Goal: Information Seeking & Learning: Learn about a topic

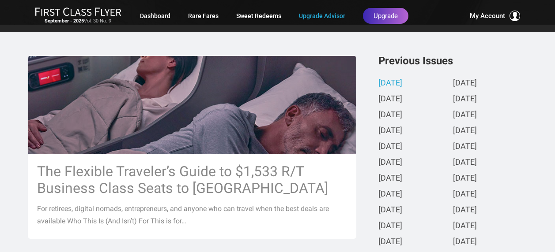
scroll to position [203, 0]
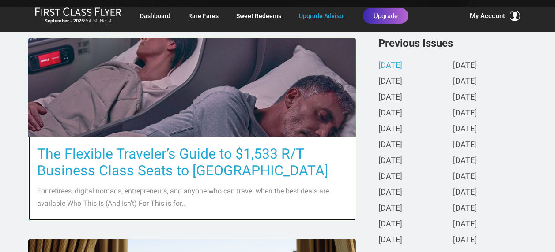
click at [185, 169] on h3 "The Flexible Traveler’s Guide to $1,533 R/T Business Class Seats to Europe" at bounding box center [192, 163] width 310 height 34
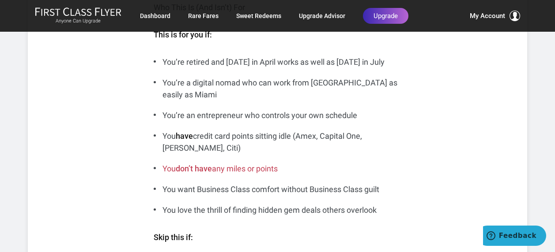
scroll to position [281, 0]
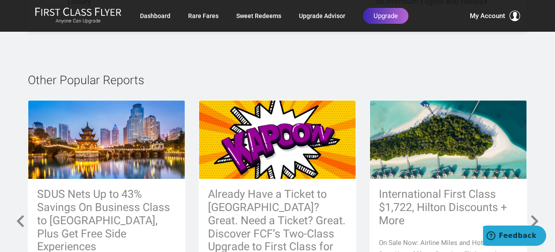
scroll to position [3858, 0]
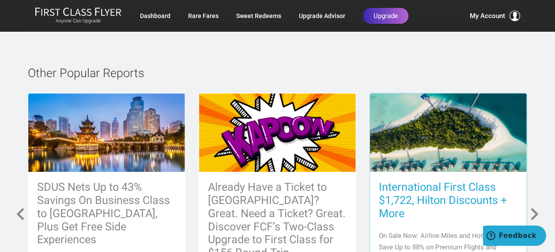
click at [424, 181] on h3 "International First Class $1,722, Hilton Discounts + More" at bounding box center [448, 201] width 139 height 40
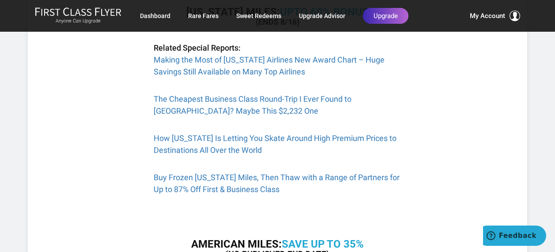
scroll to position [283, 0]
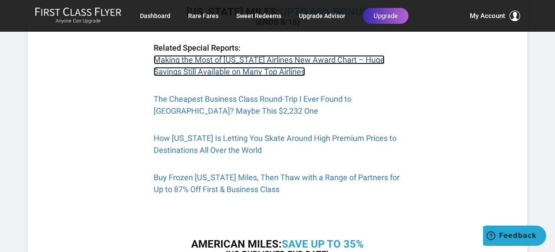
click at [256, 62] on link "Making the Most of Alaska Airlines New Award Chart – Huge Savings Still Availab…" at bounding box center [269, 65] width 231 height 21
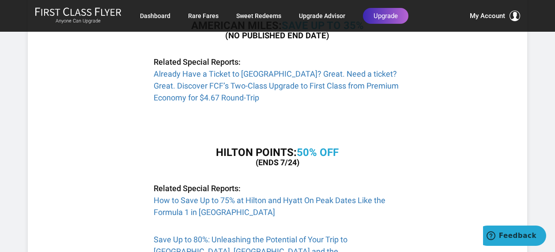
scroll to position [514, 0]
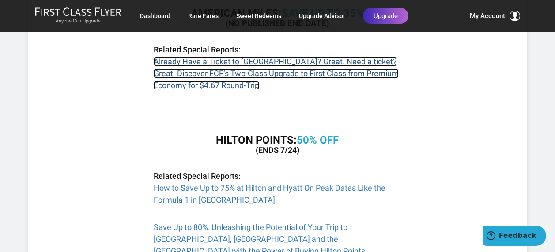
click at [173, 61] on link "Already Have a Ticket to Australia? Great. Need a ticket? Great. Discover FCF’s…" at bounding box center [276, 73] width 245 height 33
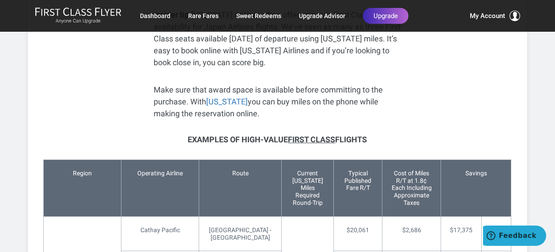
scroll to position [3463, 0]
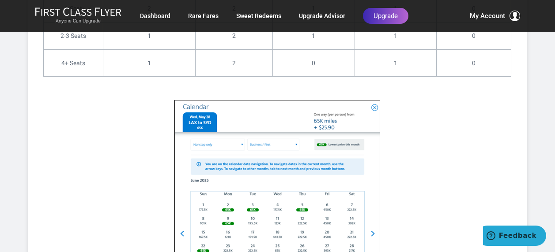
scroll to position [4631, 0]
